Goal: Information Seeking & Learning: Learn about a topic

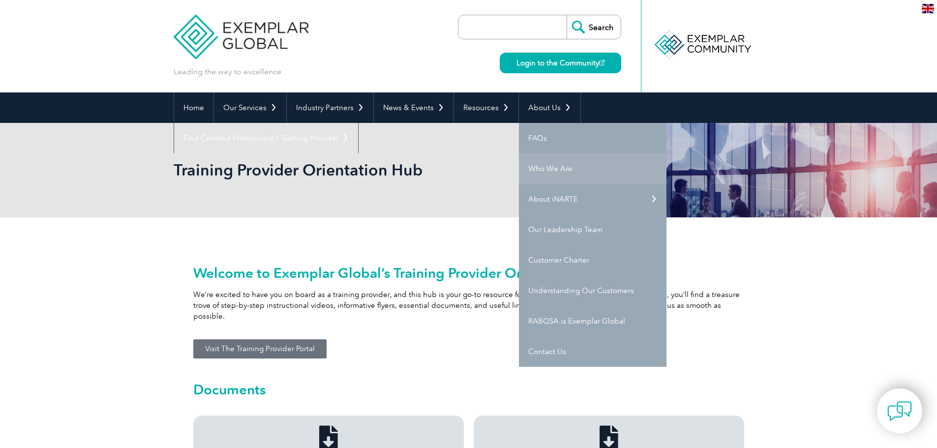
click at [560, 161] on link "Who We Are" at bounding box center [593, 168] width 148 height 30
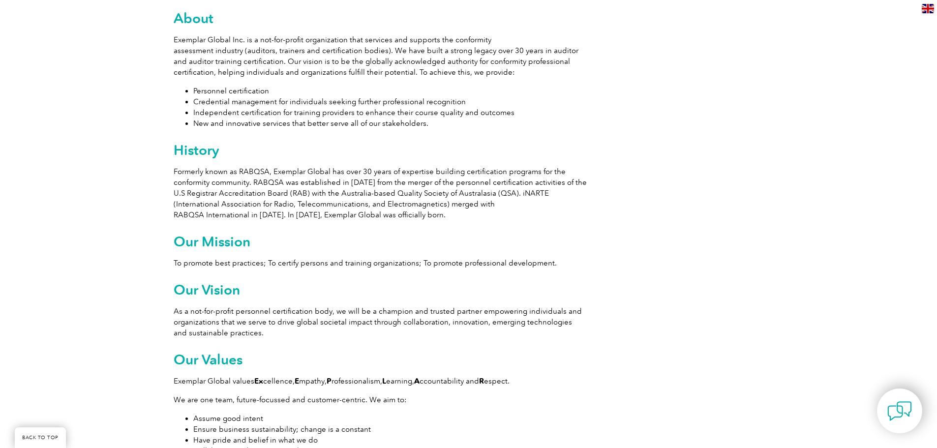
scroll to position [590, 0]
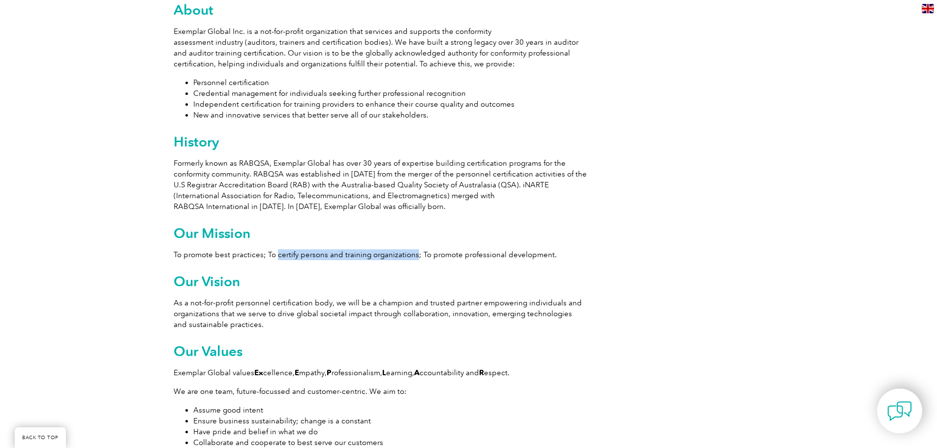
drag, startPoint x: 276, startPoint y: 255, endPoint x: 412, endPoint y: 257, distance: 135.8
click at [412, 257] on p "To promote best practices; To certify persons and training organizations; To pr…" at bounding box center [380, 254] width 413 height 11
click at [415, 258] on p "To promote best practices; To certify persons and training organizations; To pr…" at bounding box center [380, 254] width 413 height 11
drag, startPoint x: 412, startPoint y: 255, endPoint x: 341, endPoint y: 259, distance: 70.9
click at [341, 257] on p "To promote best practices; To certify persons and training organizations; To pr…" at bounding box center [380, 254] width 413 height 11
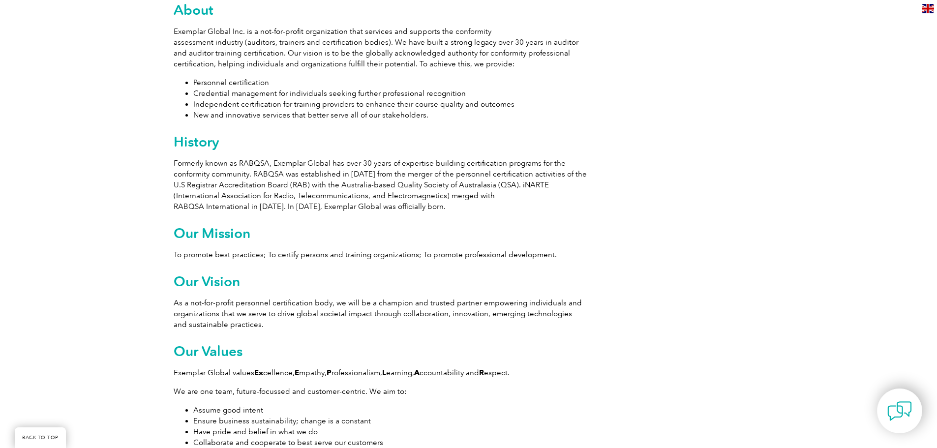
click at [361, 268] on div "Exemplar Global is proudly part of the ASQ family. Leading the way to excellenc…" at bounding box center [380, 418] width 413 height 1523
